Goal: Information Seeking & Learning: Learn about a topic

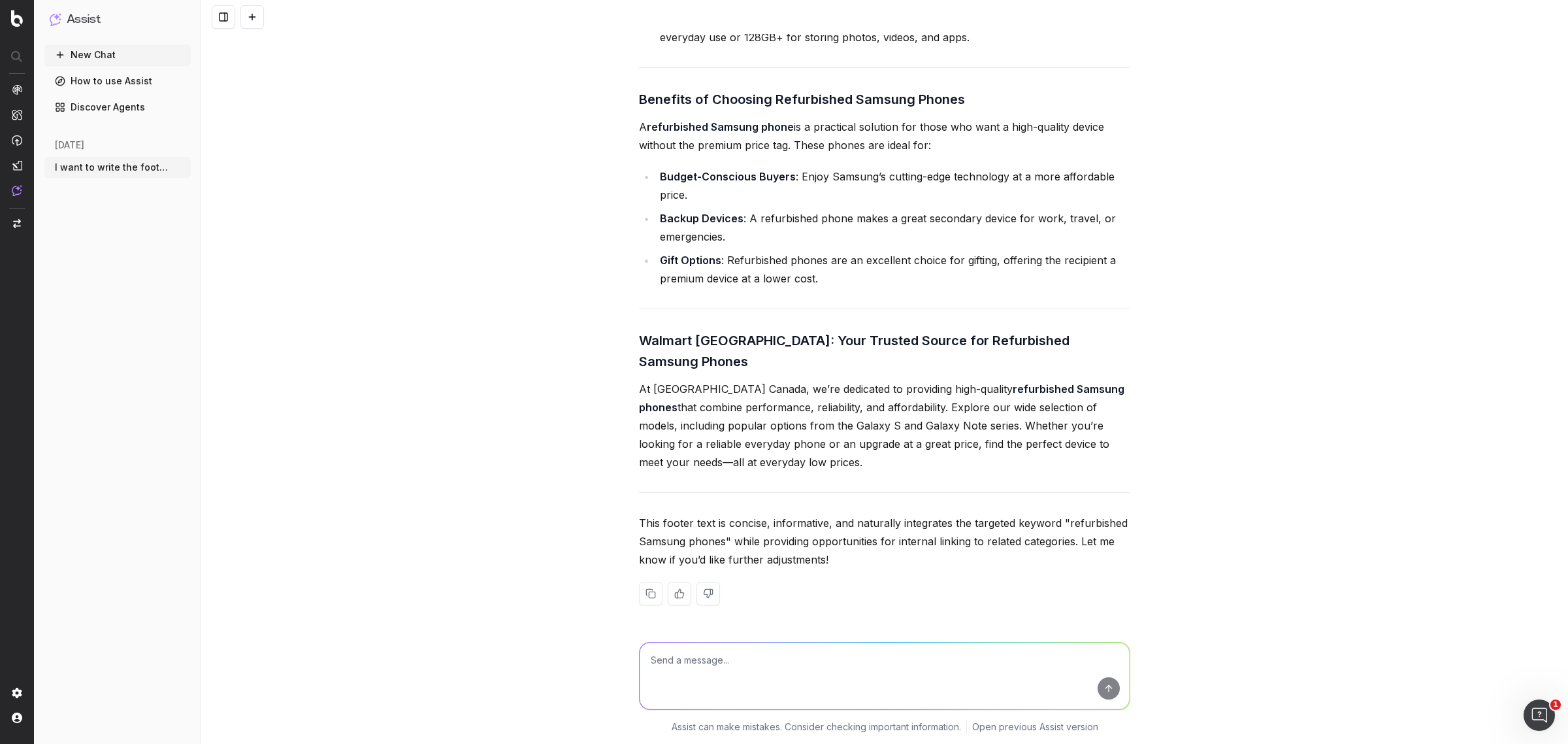
scroll to position [37075, 0]
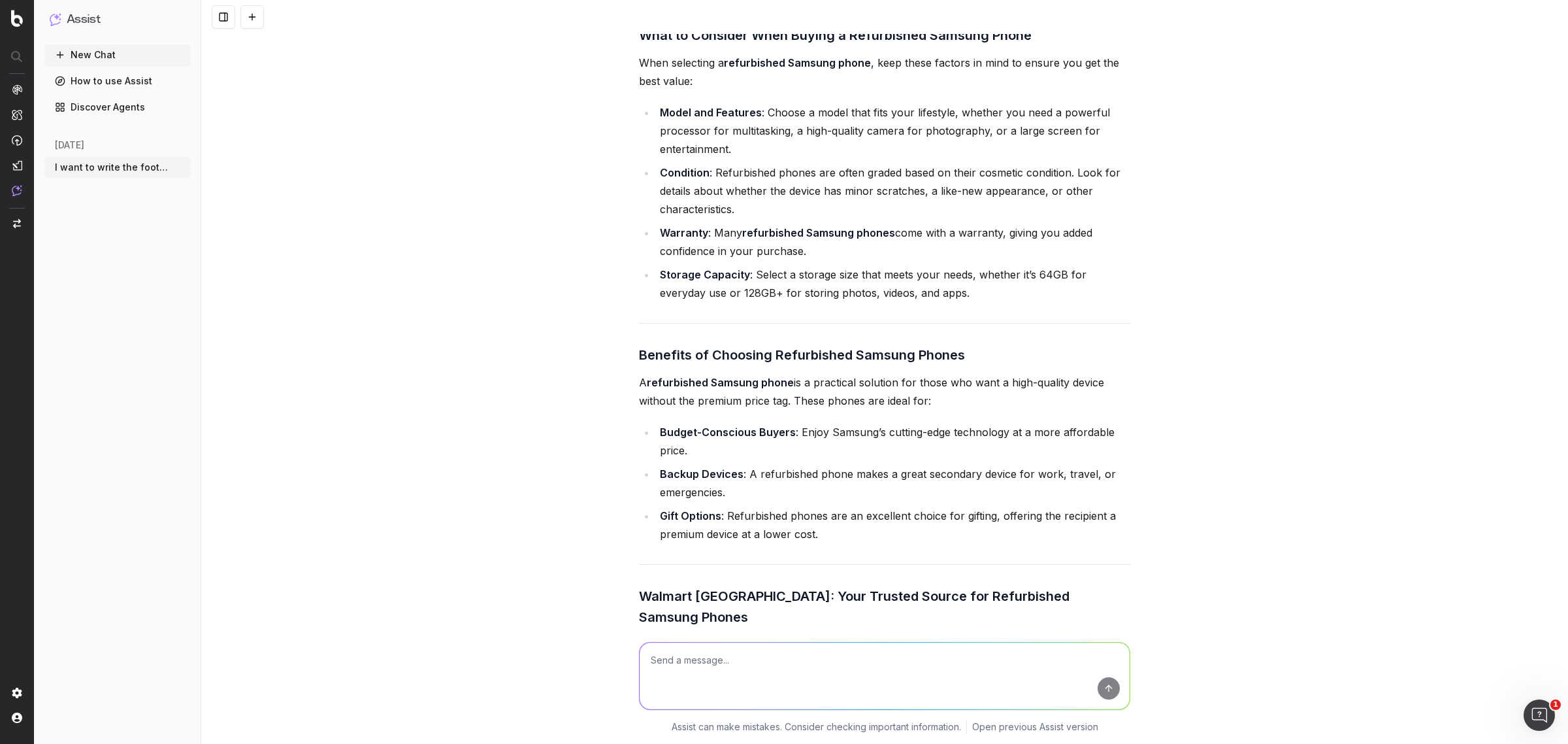
click at [762, 218] on li "Condition : Refurbished phones are often graded based on their cosmetic conditi…" at bounding box center [893, 190] width 474 height 55
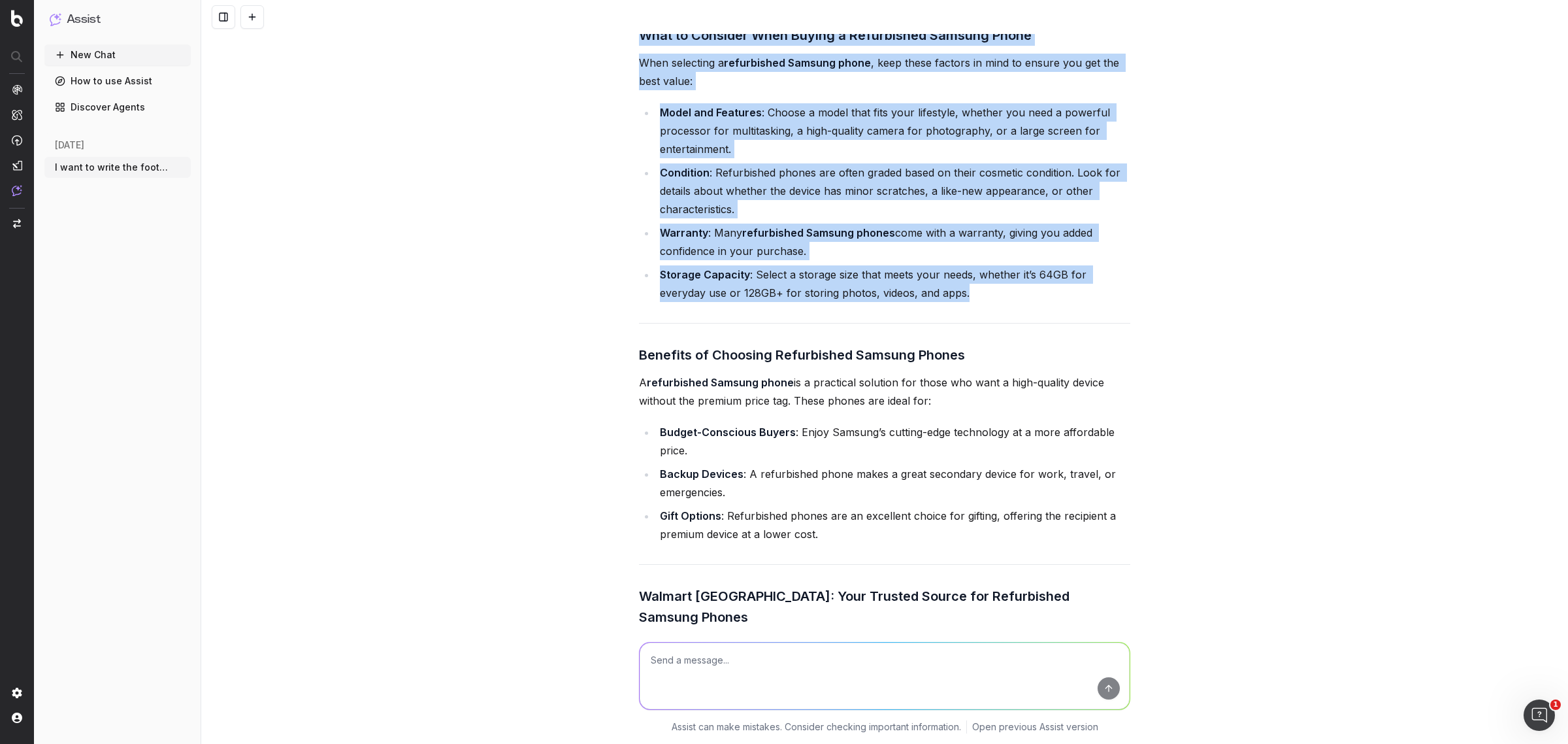
drag, startPoint x: 628, startPoint y: 118, endPoint x: 952, endPoint y: 386, distance: 420.5
copy div "What to Consider When Buying a Refurbished Samsung Phone When selecting a refur…"
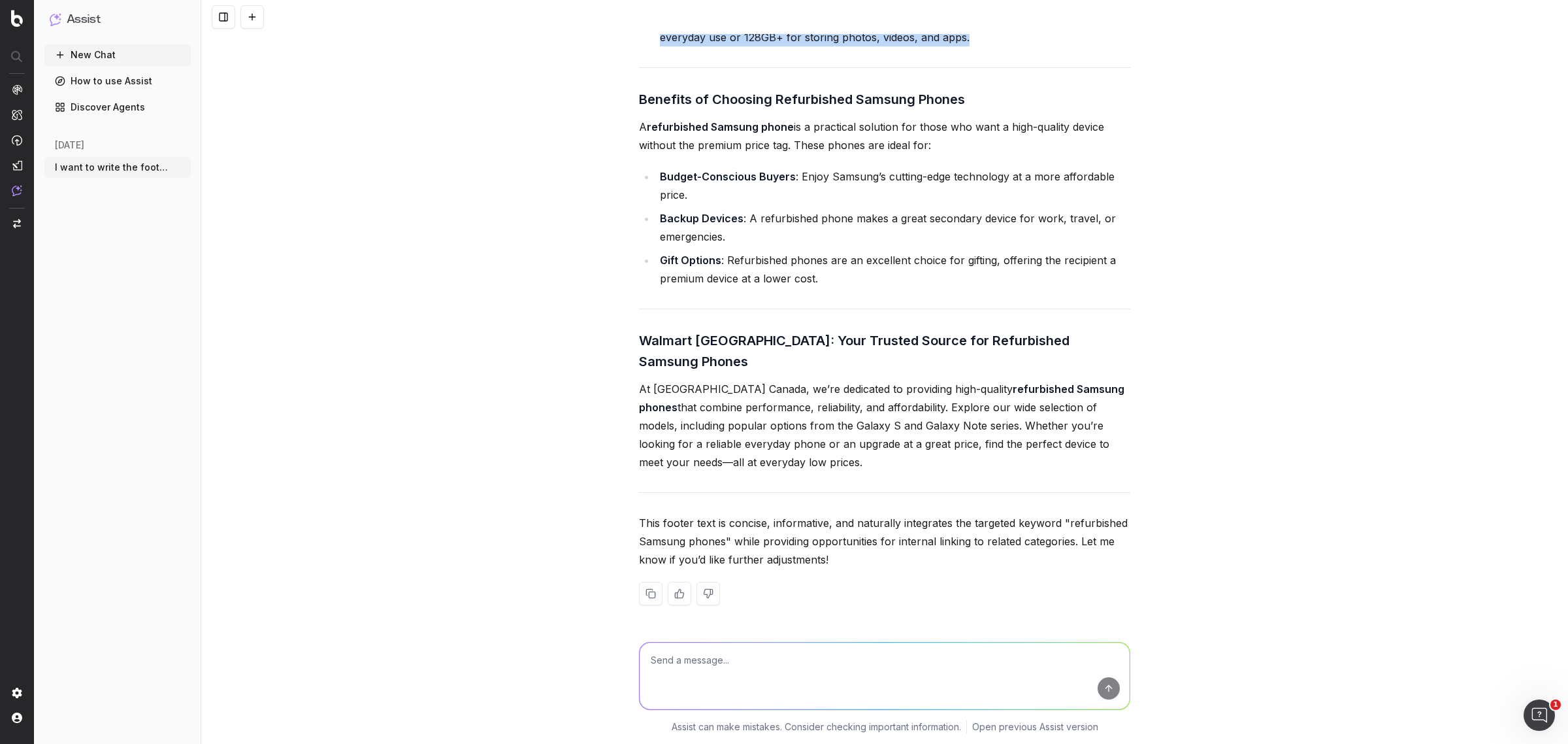
scroll to position [37402, 0]
